Goal: Find contact information: Find contact information

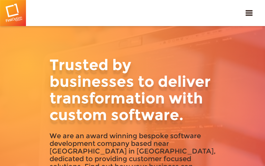
type input "[EMAIL_ADDRESS][DOMAIN_NAME]"
type input "8879699753"
type input "FVaQeRHECxluUKPC"
type input "fgADmlNmHeuVd"
type input "[EMAIL_ADDRESS][DOMAIN_NAME]"
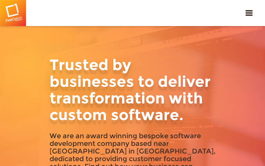
type input "5338603568"
type input "wKPakrEKsoHQTWq"
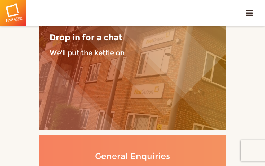
type input "rHlQLLmBXgeGC"
type input "[EMAIL_ADDRESS][DOMAIN_NAME]"
type input "6818564928"
type input "djHMBNDaE"
type input "vtWqXPHXjvw"
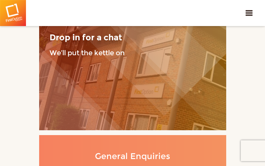
type input "[EMAIL_ADDRESS][DOMAIN_NAME]"
type input "OrXbUlytGwVlTVM"
type input "tzlrdNWQzTTZQ"
type input "[EMAIL_ADDRESS][DOMAIN_NAME]"
type input "7155411285"
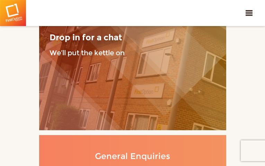
type input "EcMdZGQQxTu"
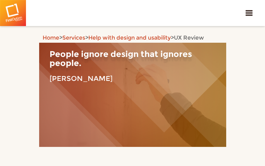
type input "lDqgphUbyxBtr"
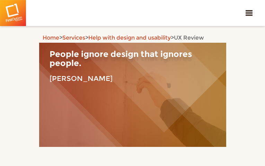
type input "[EMAIL_ADDRESS][DOMAIN_NAME]"
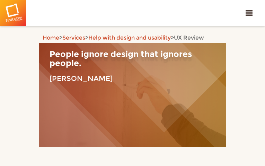
type input "8064804043"
type input "YyutAUtEhUzdRZ"
type input "MnpApKGRoUEndN"
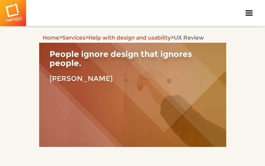
type input "[EMAIL_ADDRESS][DOMAIN_NAME]"
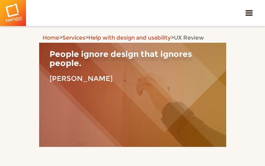
type input "5099656761"
type input "GEAmOSxaEi"
